Goal: Task Accomplishment & Management: Manage account settings

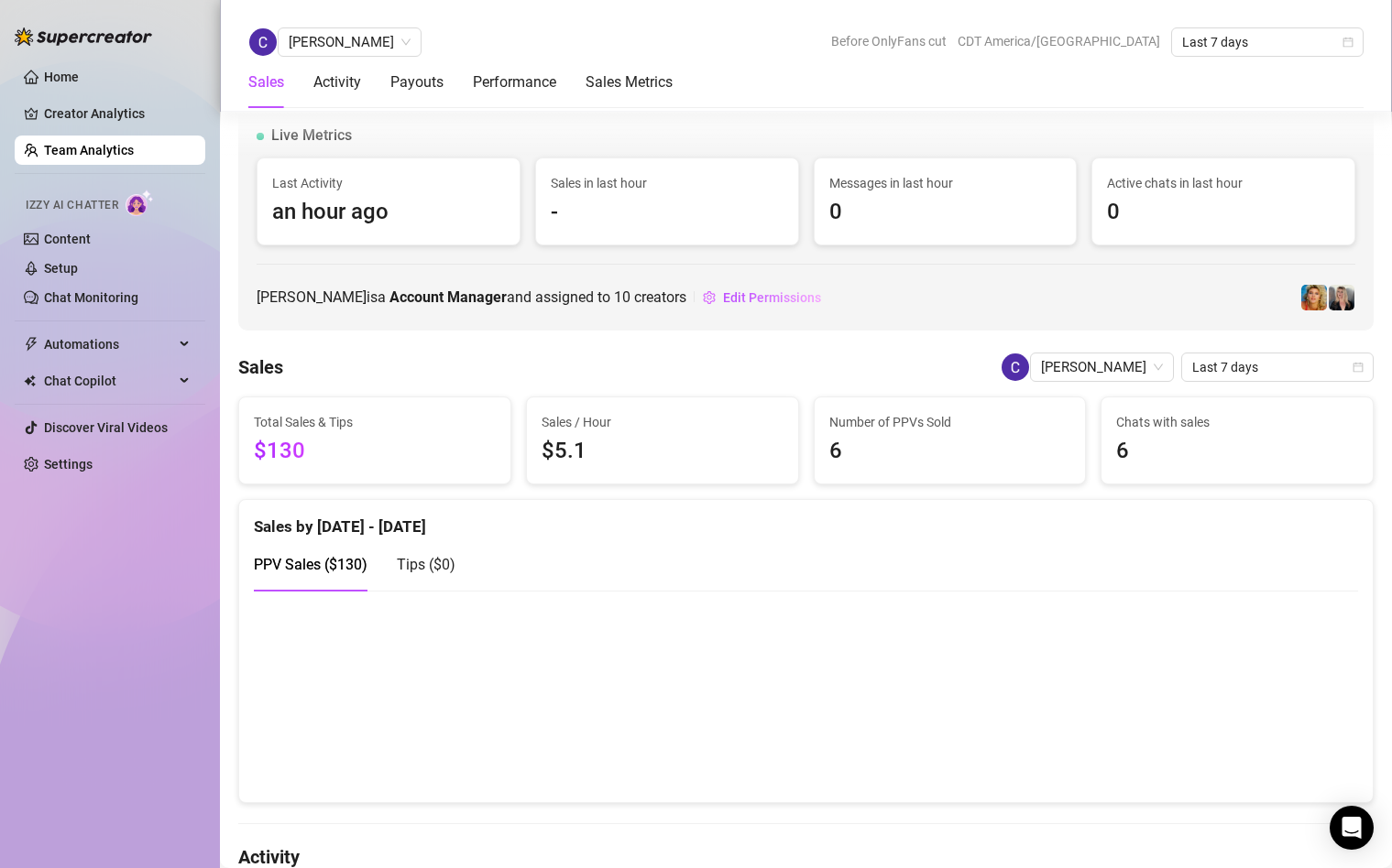
scroll to position [1248, 0]
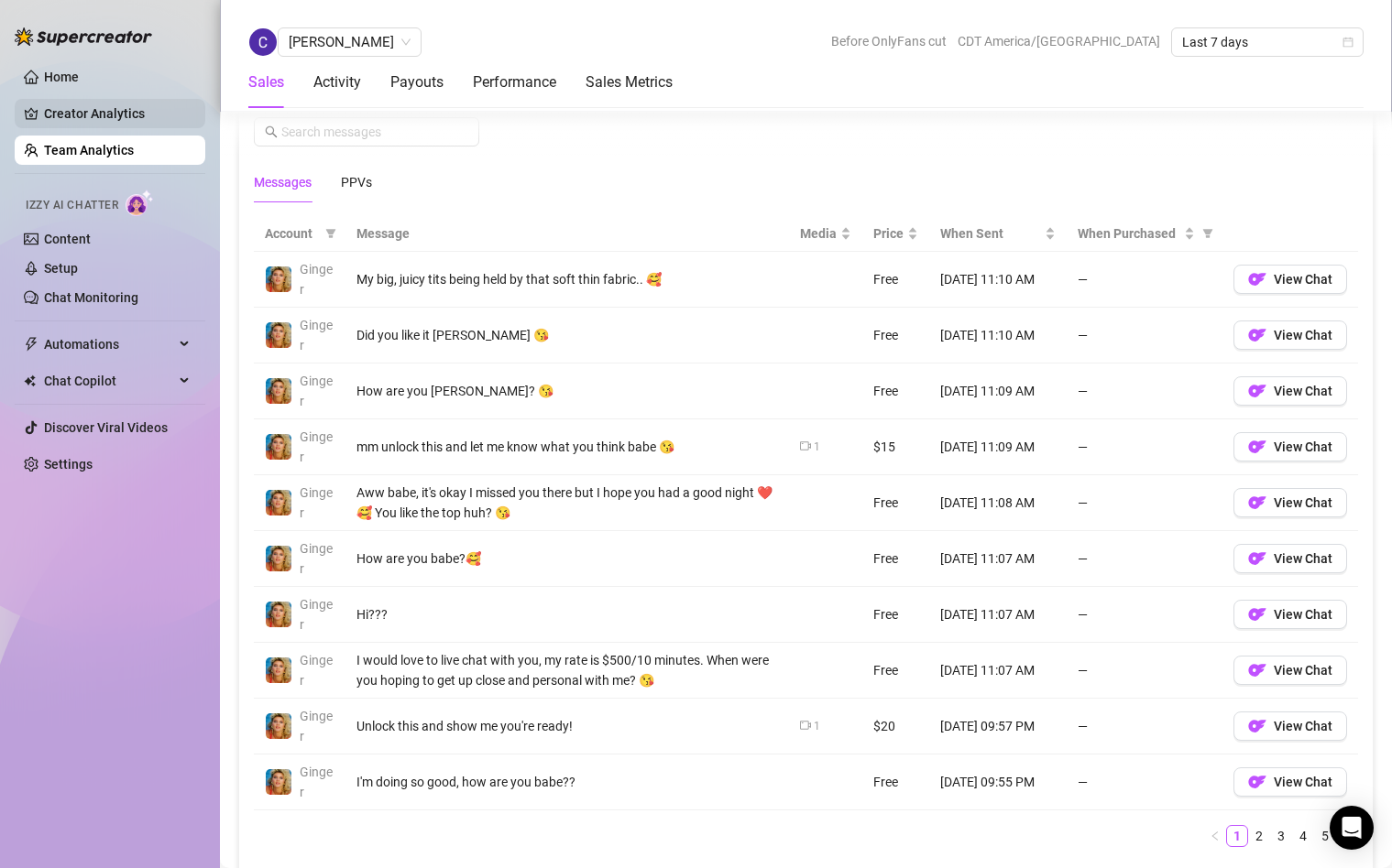
click at [86, 122] on link "Creator Analytics" at bounding box center [118, 113] width 147 height 29
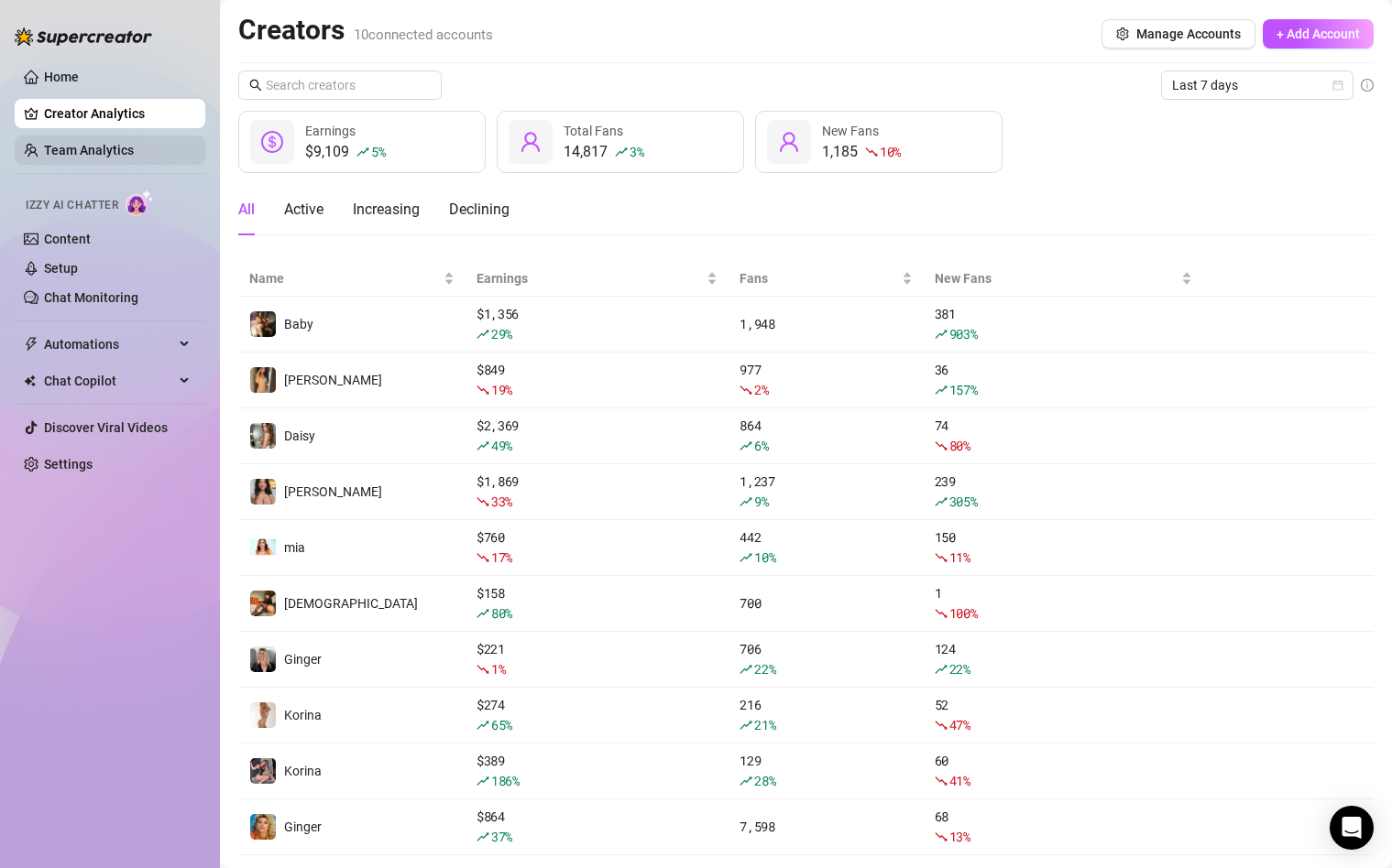
click at [124, 150] on link "Team Analytics" at bounding box center [88, 150] width 89 height 15
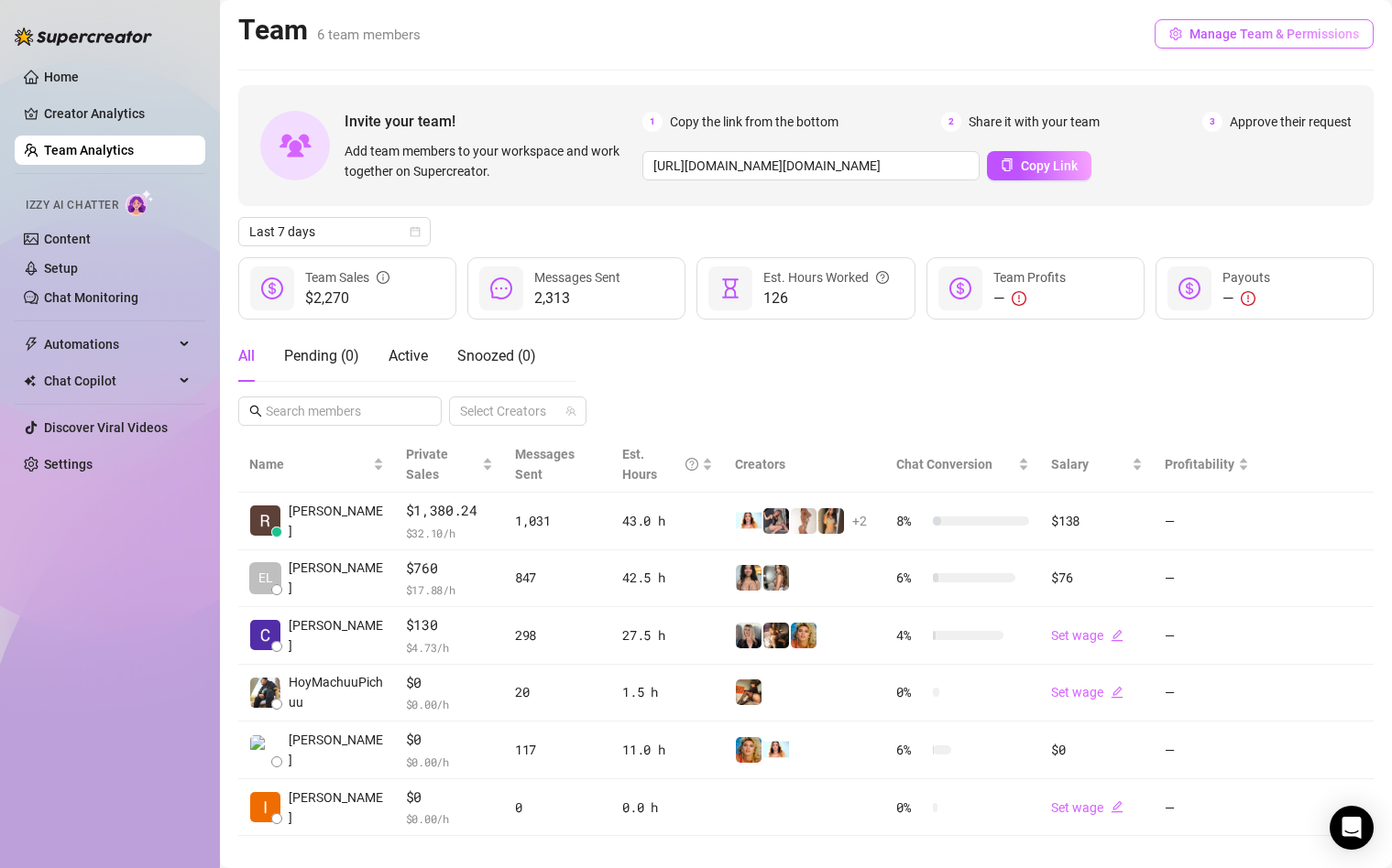
click at [1226, 32] on span "Manage Team & Permissions" at bounding box center [1273, 34] width 169 height 15
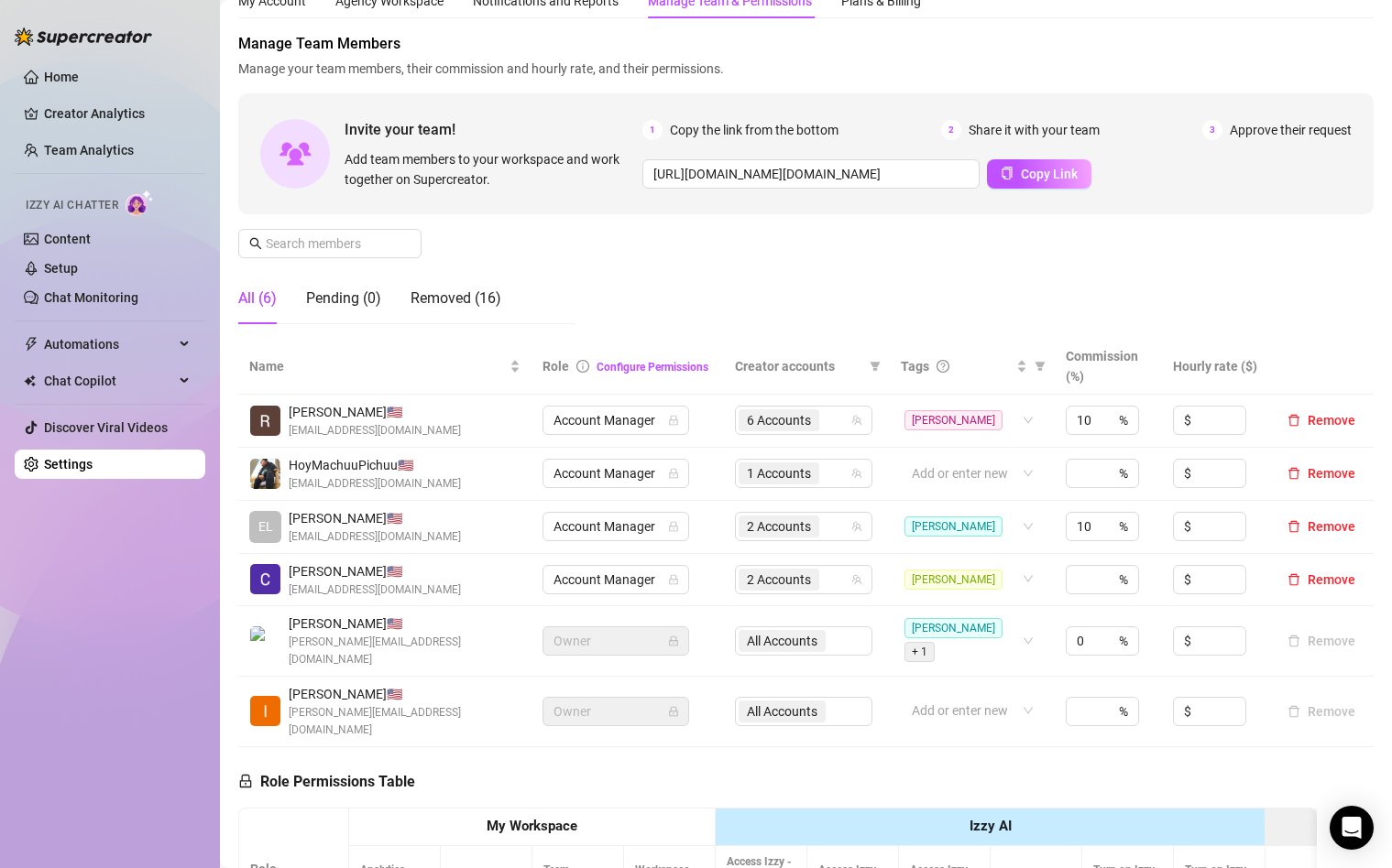
scroll to position [93, 0]
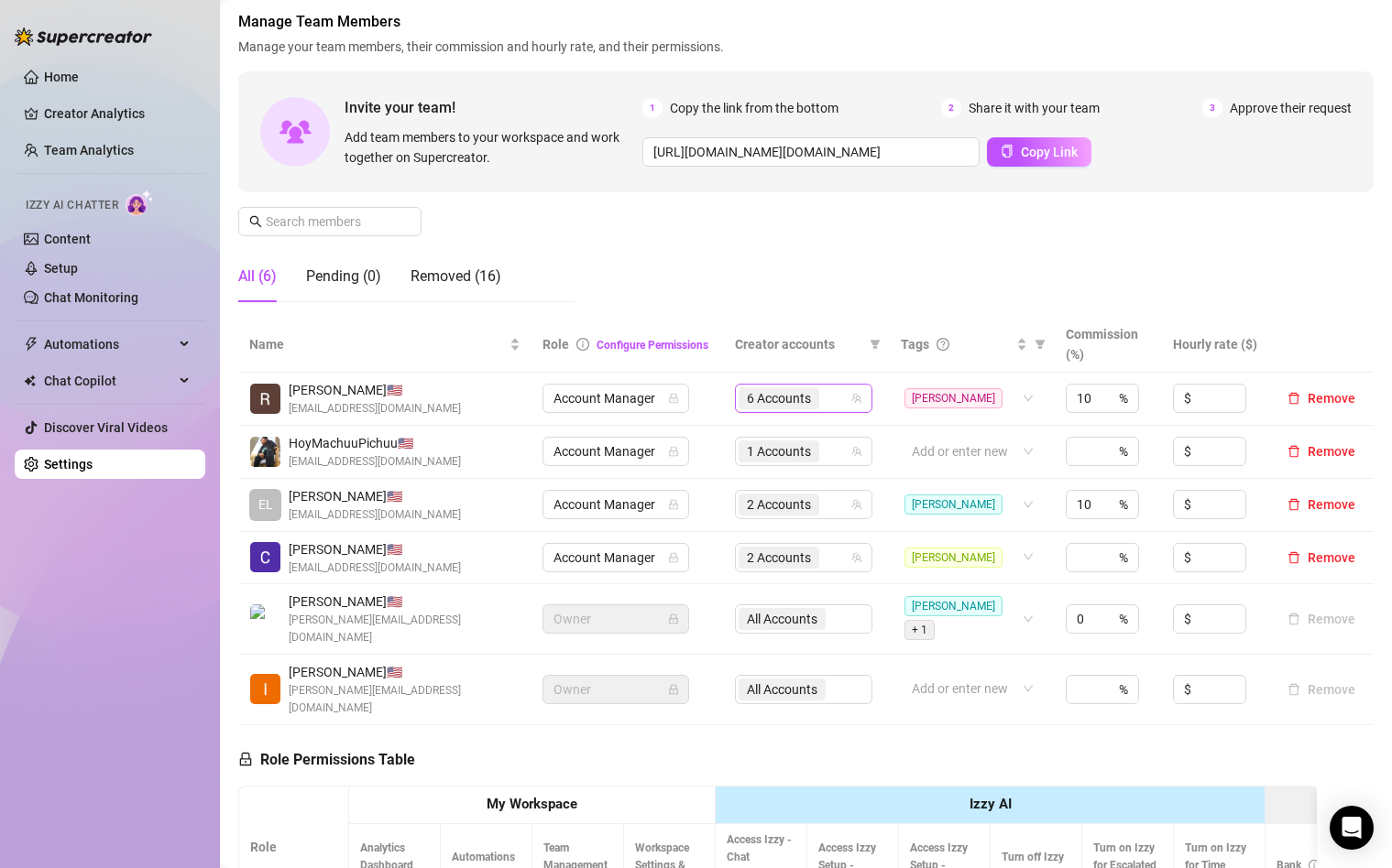
click at [839, 406] on div "6 Accounts" at bounding box center [794, 398] width 111 height 25
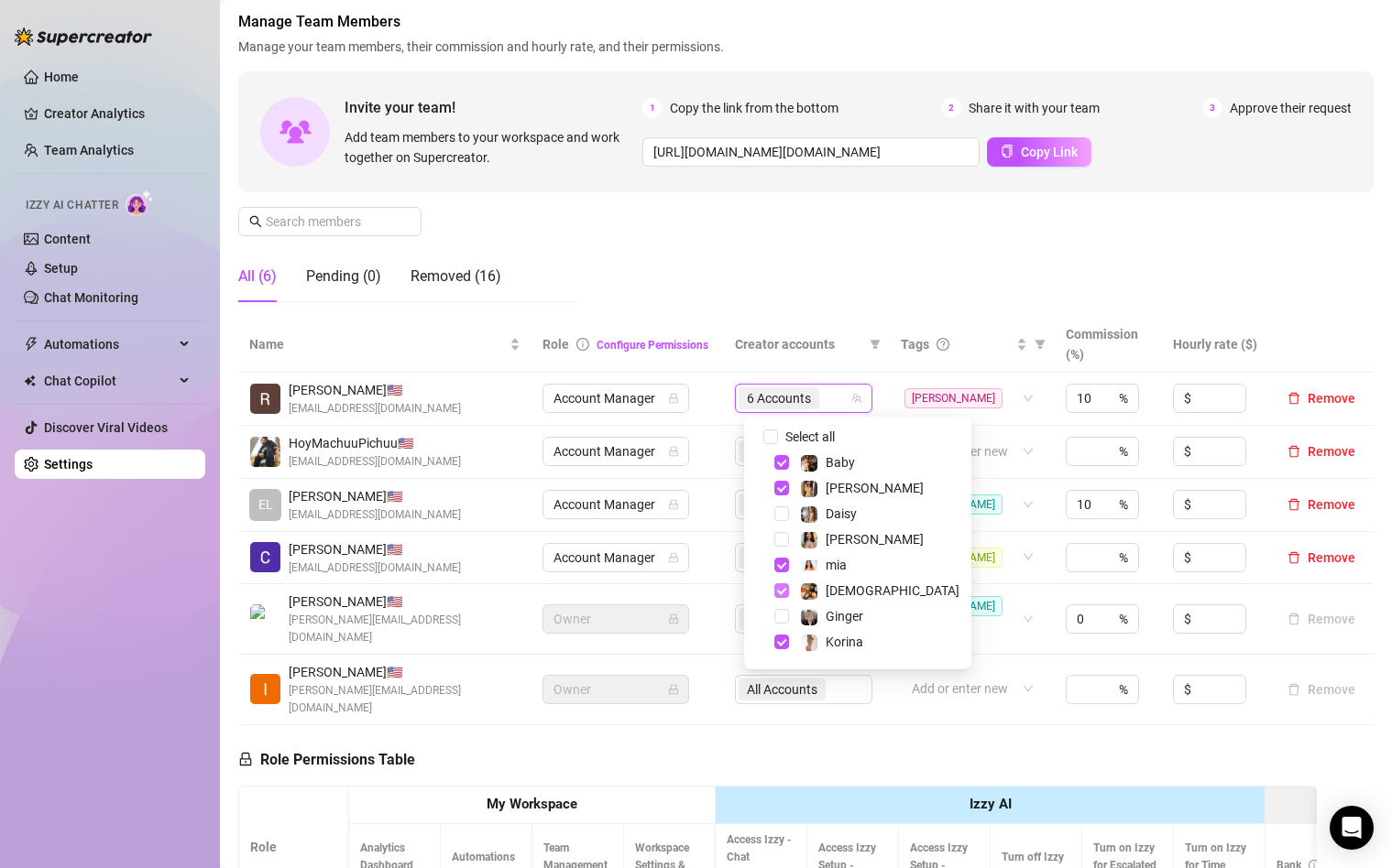
click at [779, 593] on span "Select tree node" at bounding box center [782, 591] width 15 height 15
click at [814, 262] on div "Manage Team Members Manage your team members, their commission and hourly rate,…" at bounding box center [805, 164] width 1135 height 306
